Goal: Information Seeking & Learning: Learn about a topic

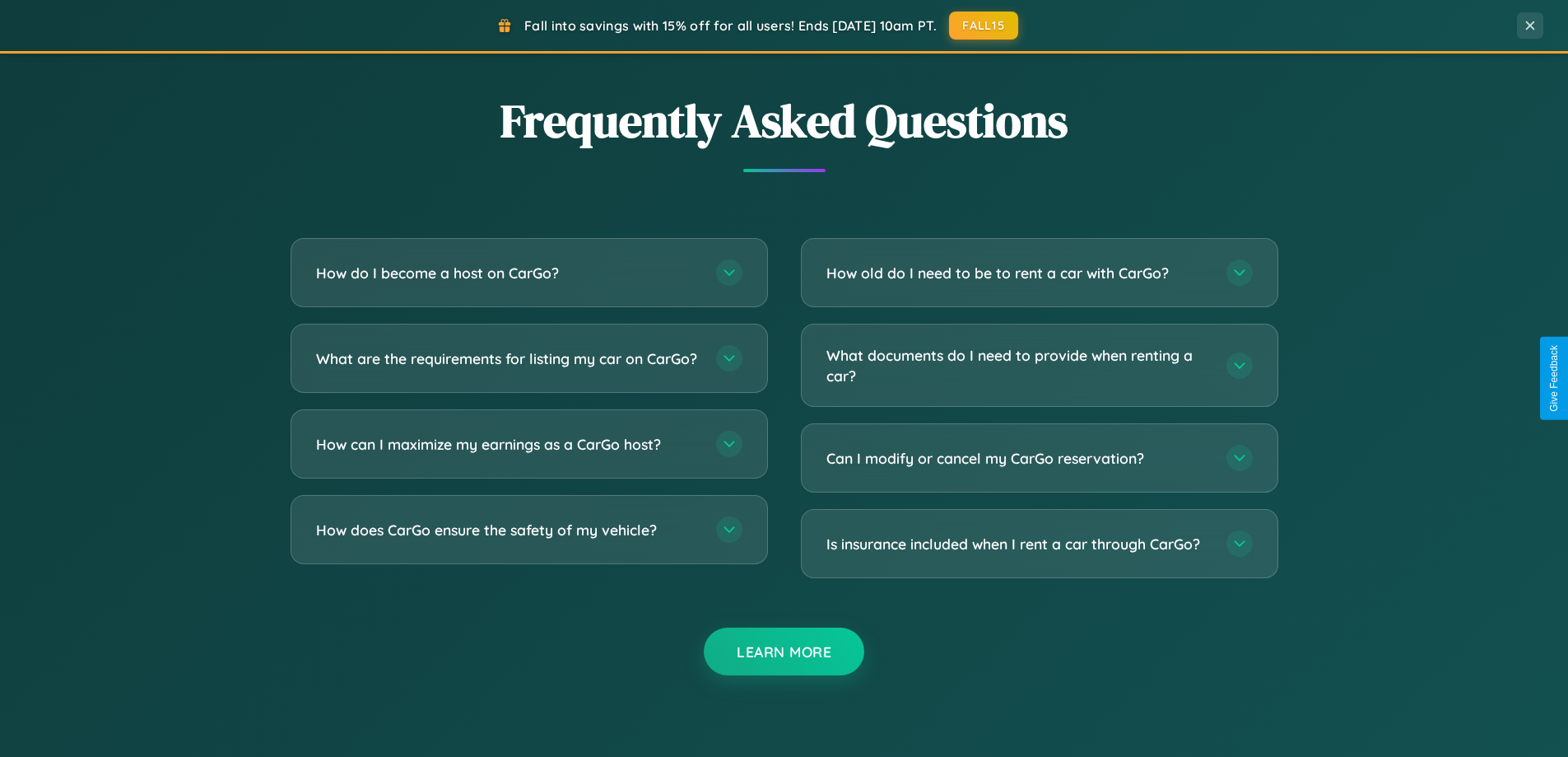
scroll to position [3169, 0]
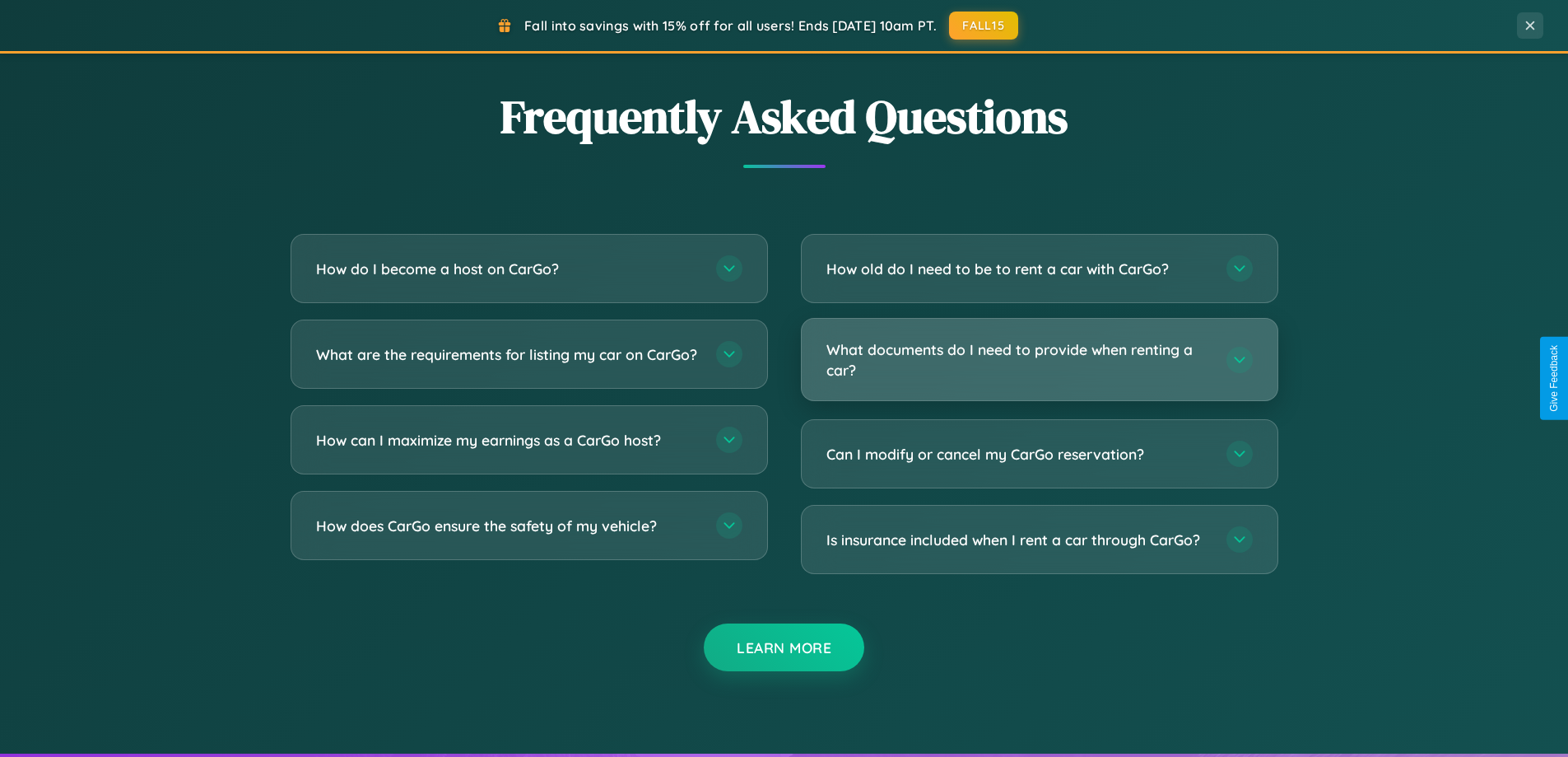
click at [1039, 360] on h3 "What documents do I need to provide when renting a car?" at bounding box center [1018, 360] width 384 height 41
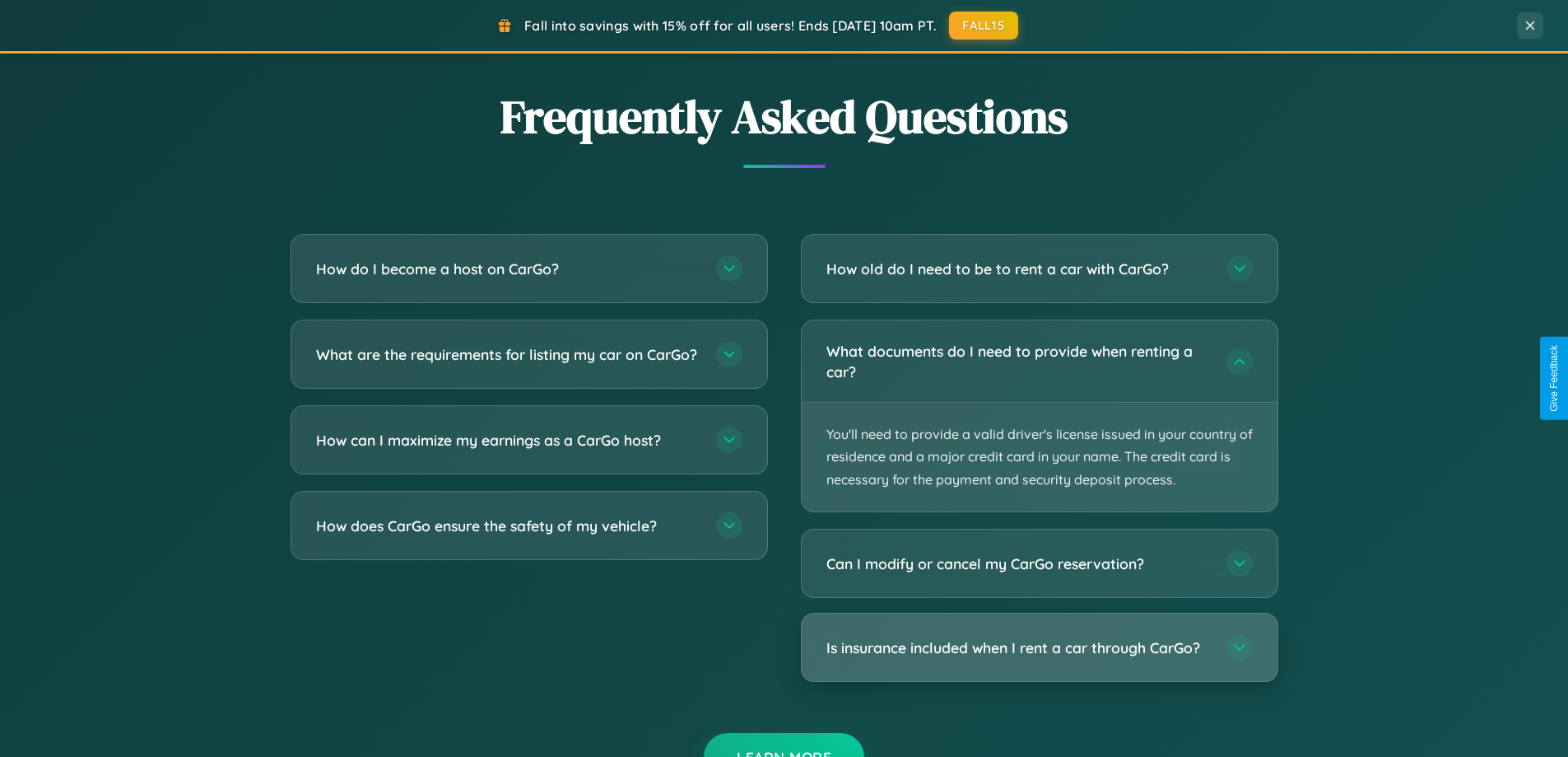
click at [1039, 648] on h3 "Is insurance included when I rent a car through CarGo?" at bounding box center [1018, 647] width 384 height 20
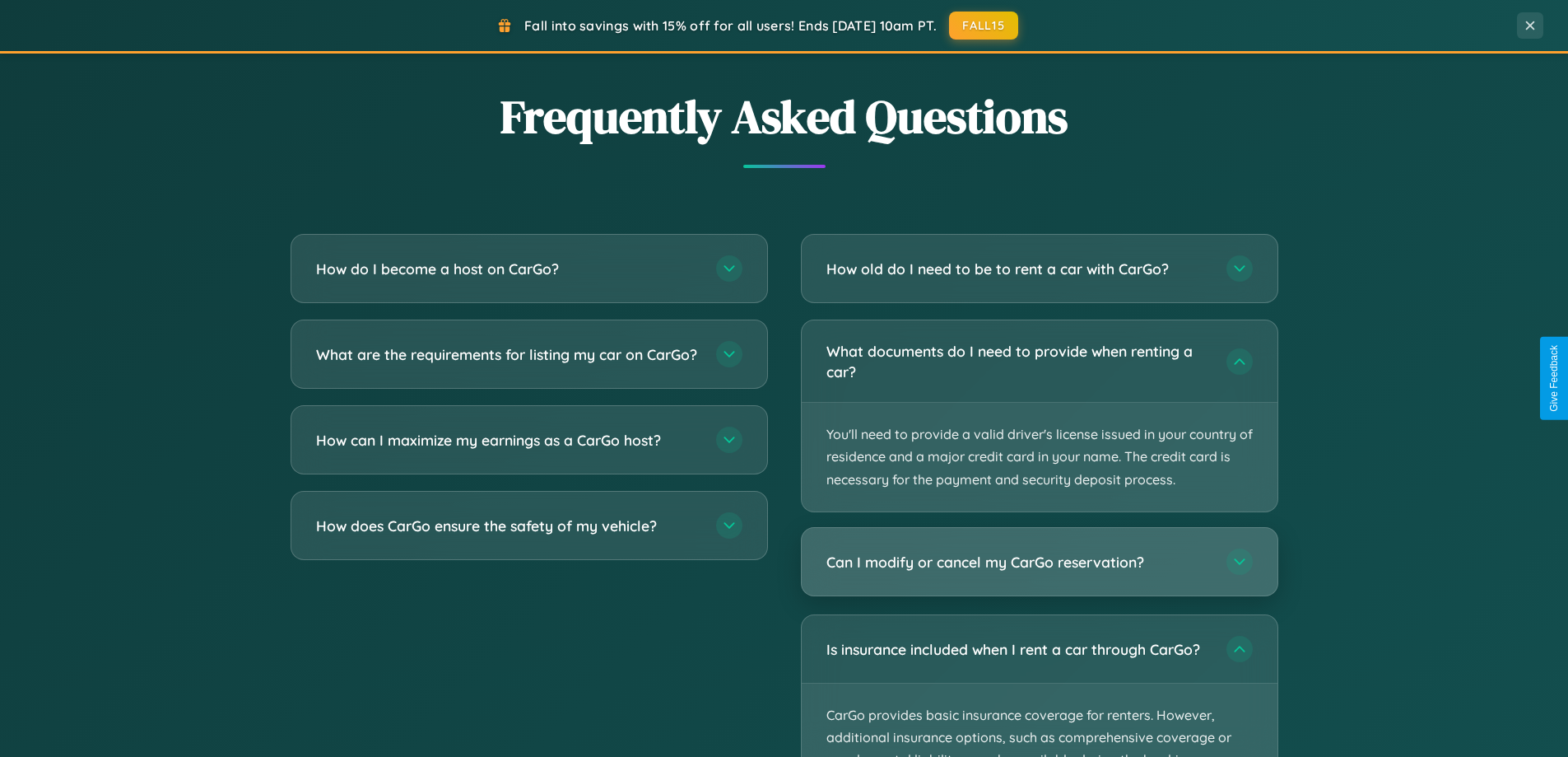
click at [1039, 562] on h3 "Can I modify or cancel my CarGo reservation?" at bounding box center [1018, 561] width 384 height 20
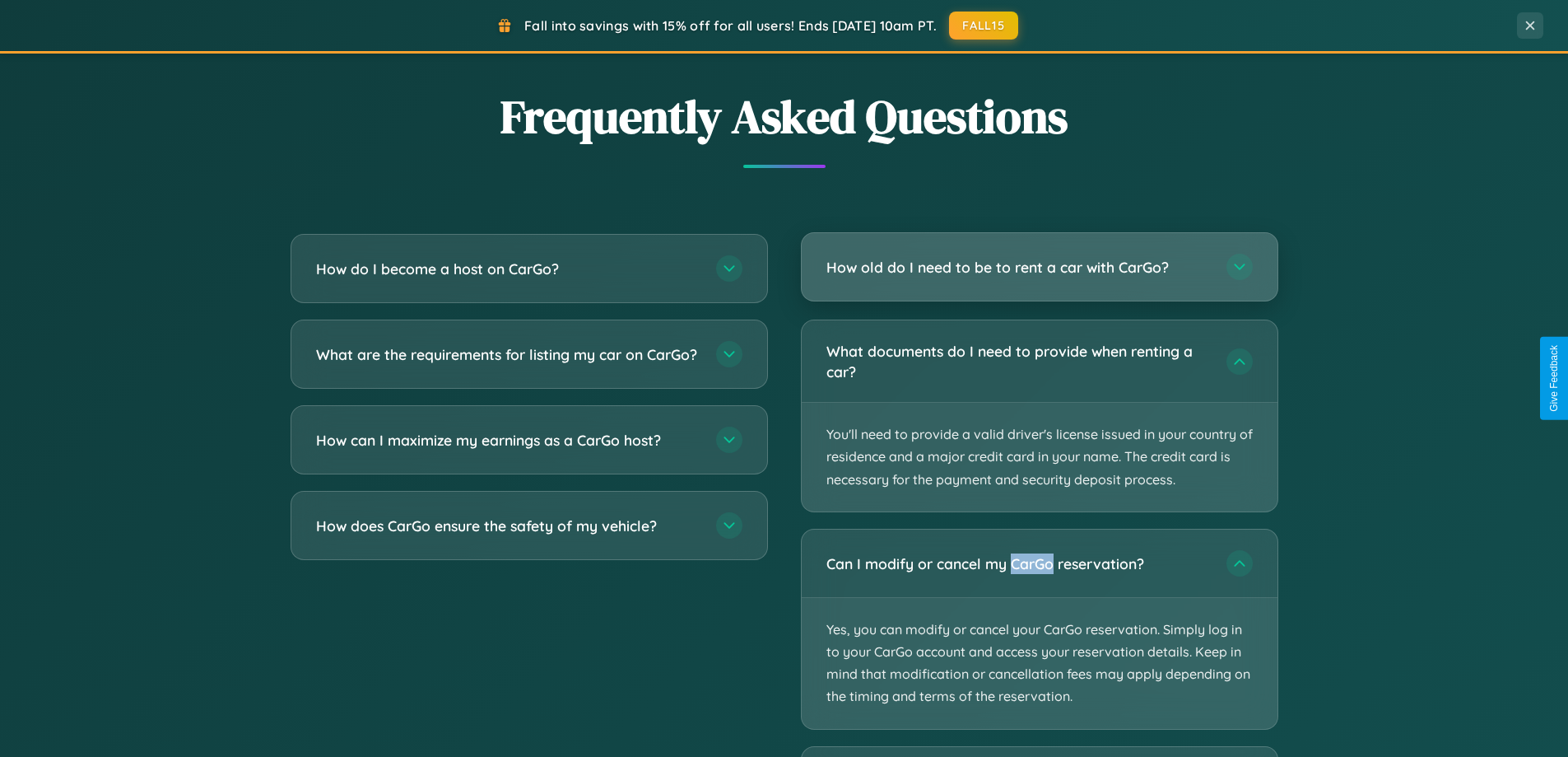
click at [1039, 267] on h3 "How old do I need to be to rent a car with CarGo?" at bounding box center [1018, 266] width 384 height 20
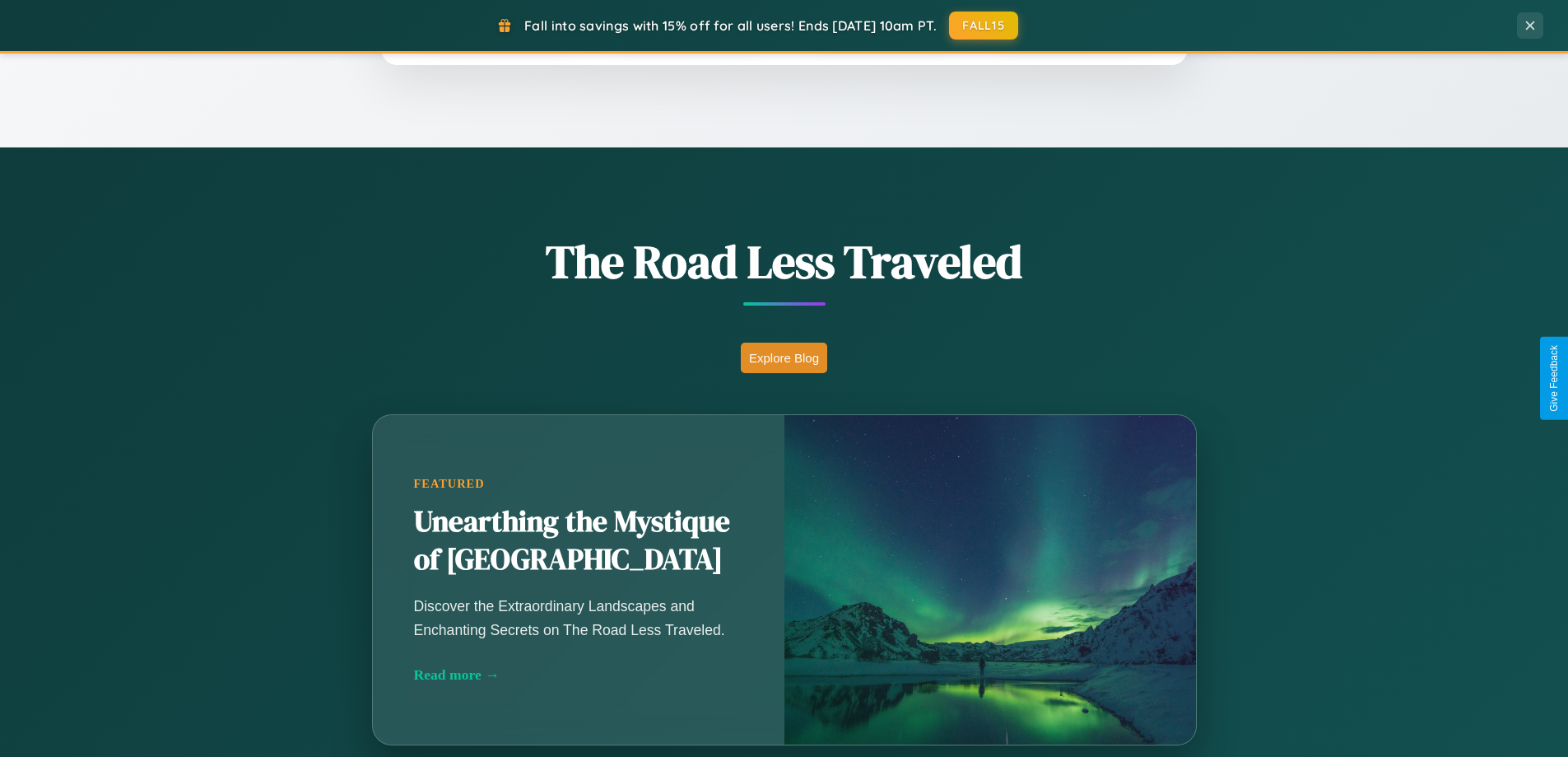
scroll to position [1133, 0]
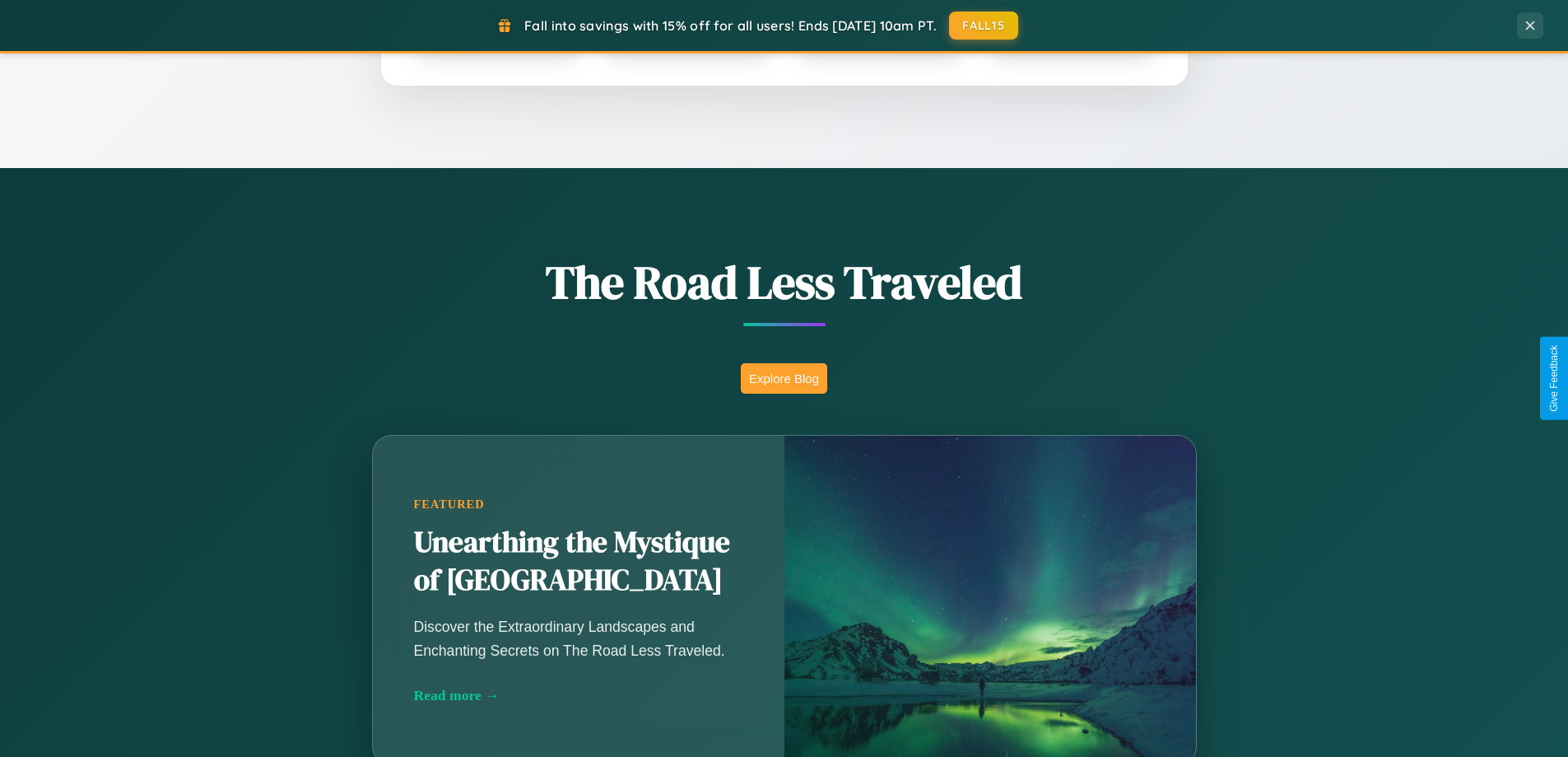
click at [784, 378] on button "Explore Blog" at bounding box center [784, 379] width 87 height 31
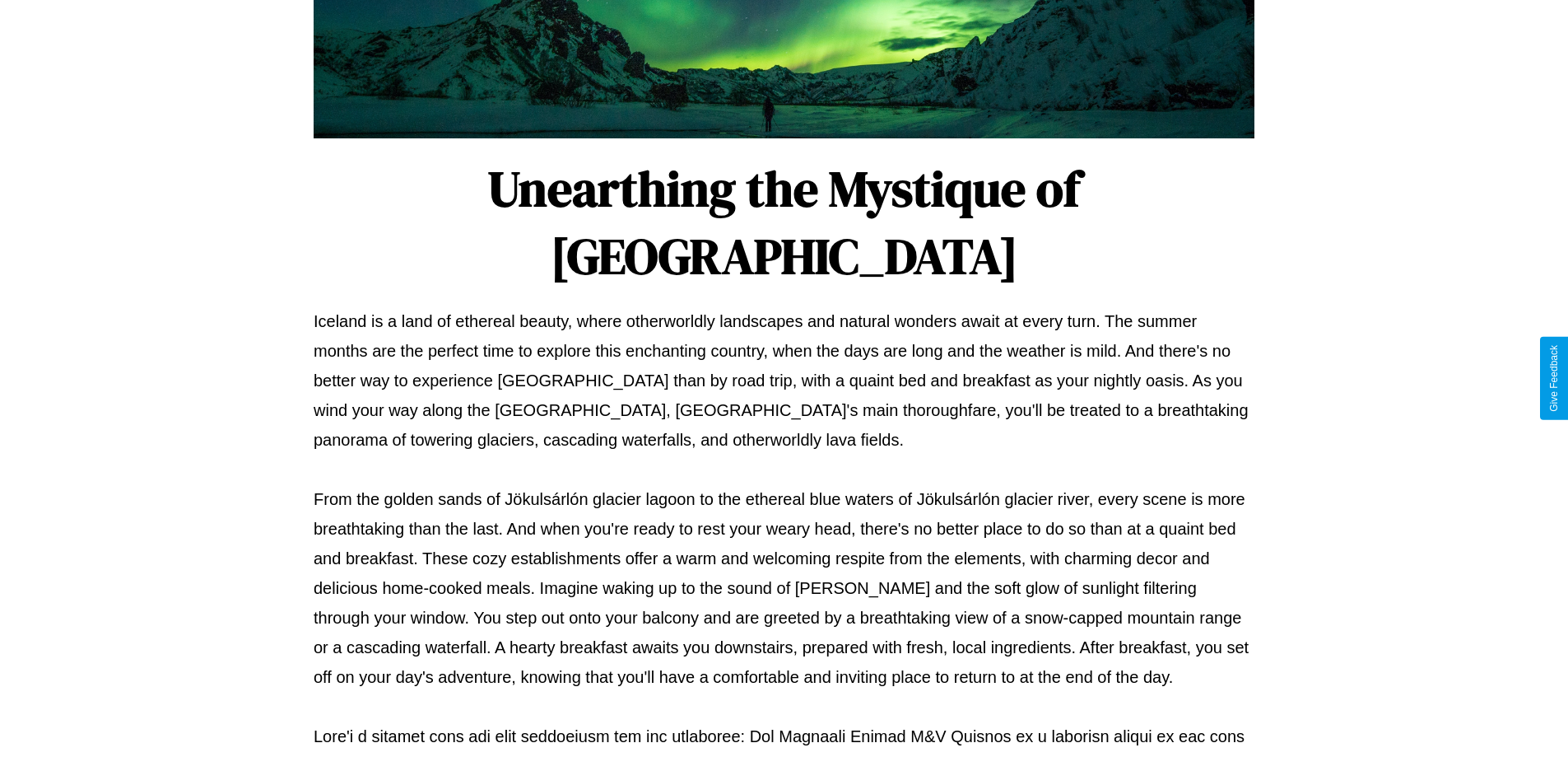
scroll to position [532, 0]
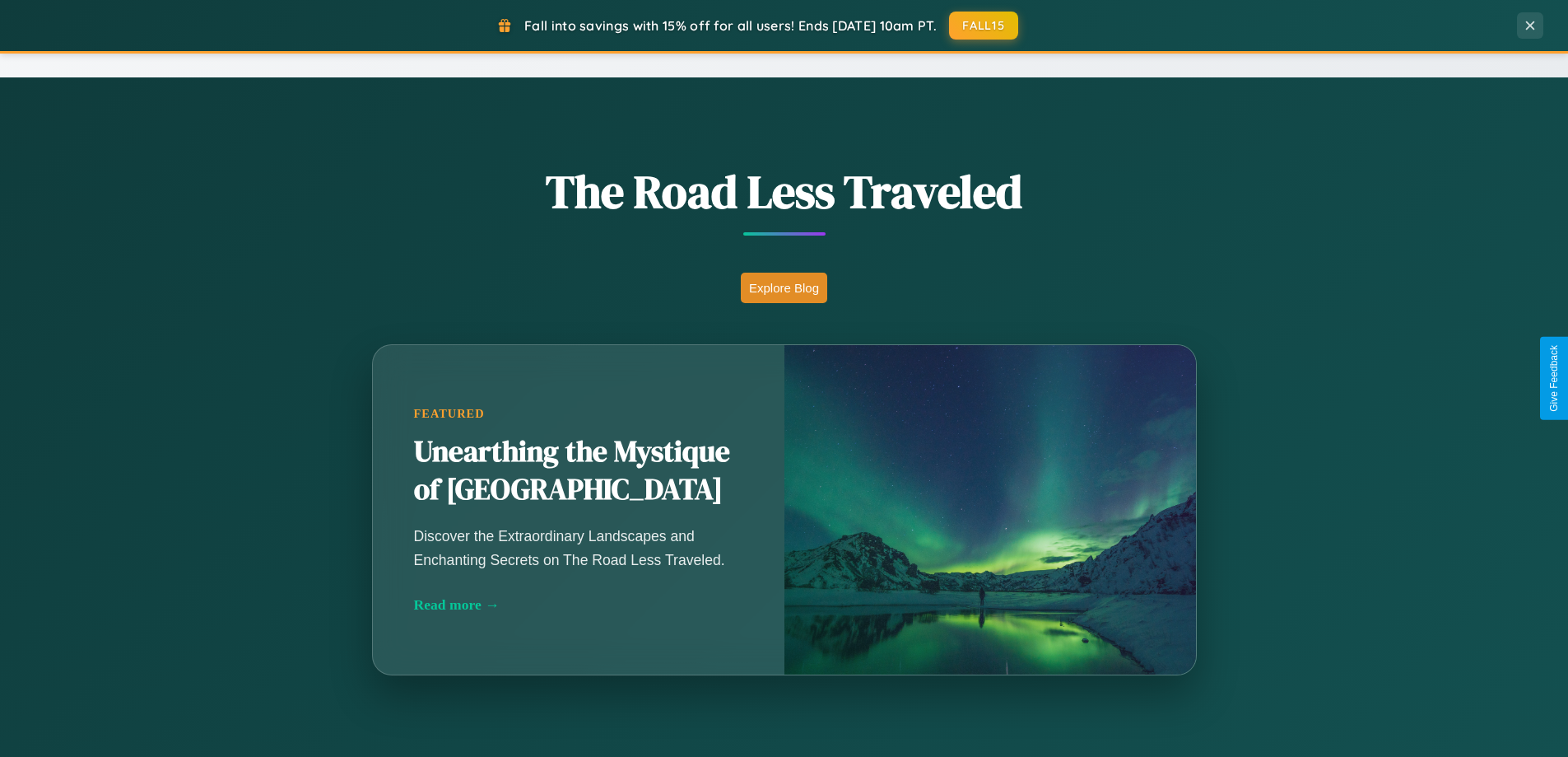
scroll to position [1133, 0]
